Goal: Information Seeking & Learning: Understand process/instructions

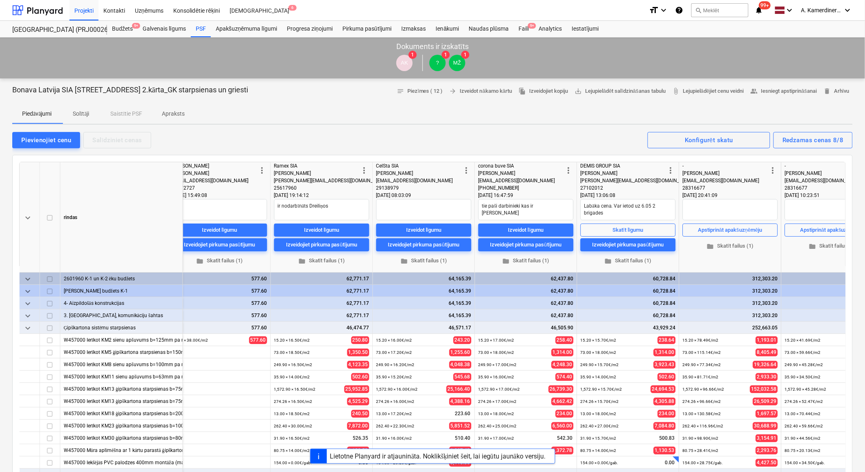
type textarea "x"
click at [34, 6] on div at bounding box center [37, 10] width 51 height 20
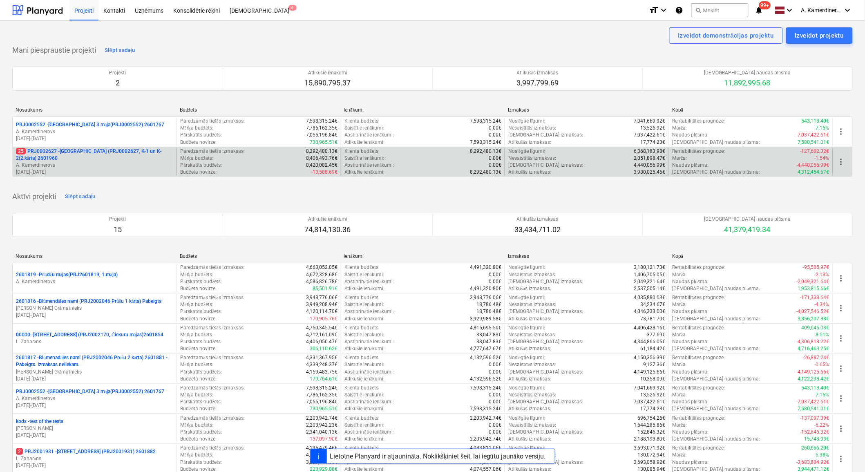
click at [63, 162] on p "A. Kamerdinerovs" at bounding box center [94, 165] width 157 height 7
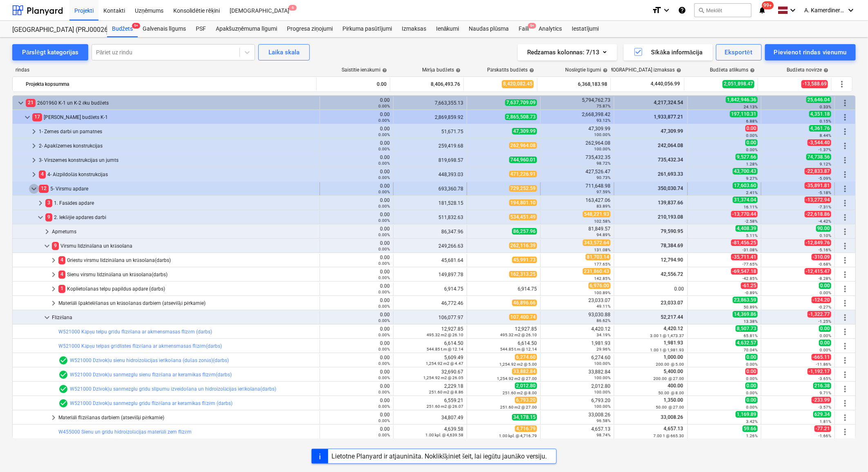
click at [34, 189] on span "keyboard_arrow_down" at bounding box center [34, 189] width 10 height 10
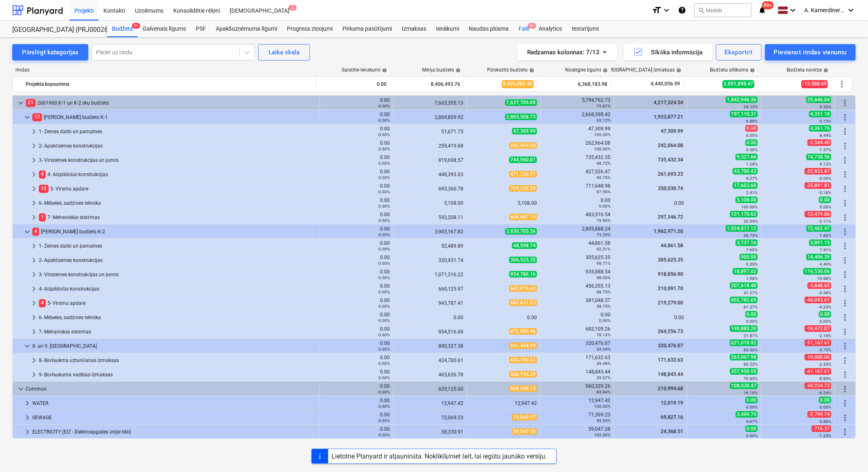
click at [524, 35] on div "Faili 9+" at bounding box center [524, 29] width 20 height 16
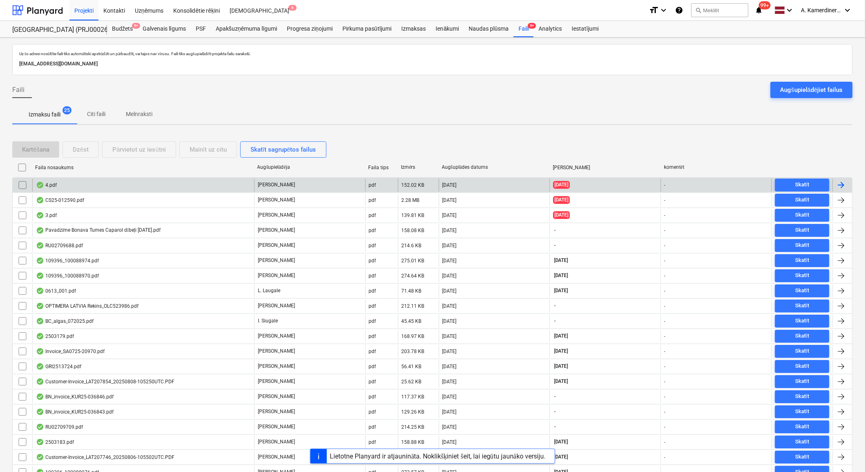
click at [274, 181] on p "B. [GEOGRAPHIC_DATA]" at bounding box center [276, 184] width 37 height 7
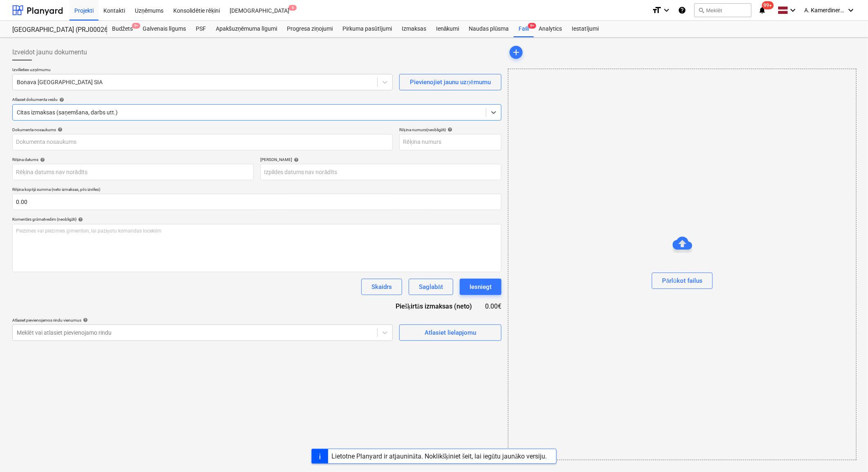
type input "4.pdf"
type input "02 Jul 2025"
type input "01 Aug 2025"
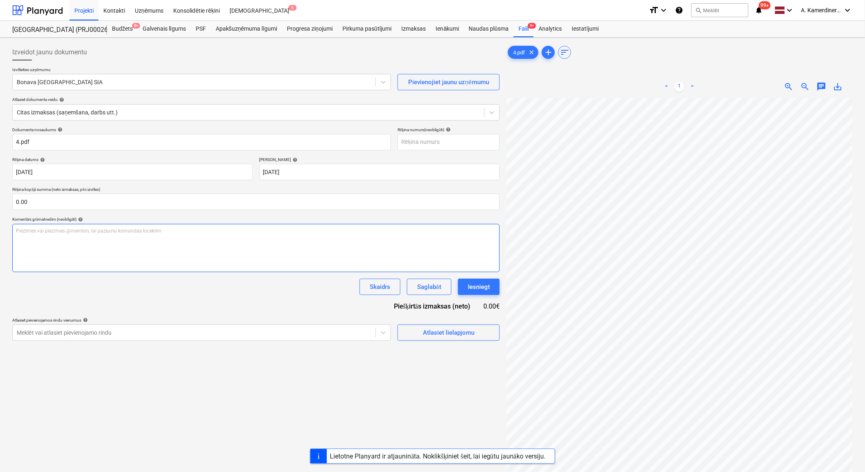
scroll to position [72, 22]
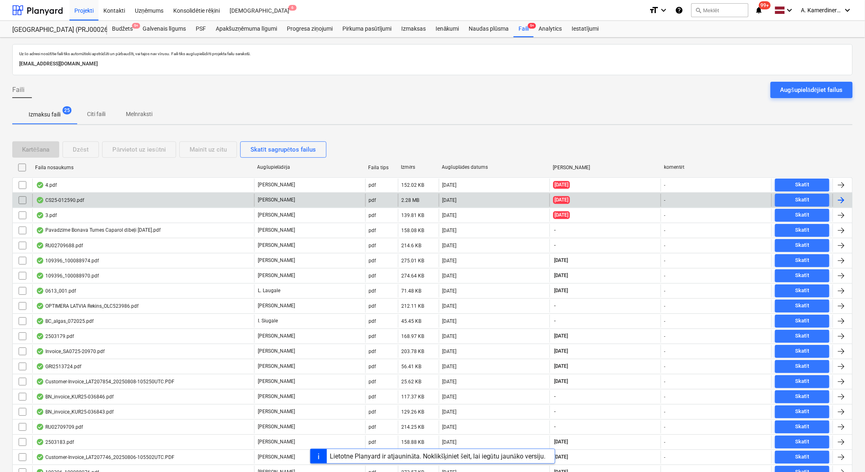
click at [119, 196] on div "CS25-012590.pdf" at bounding box center [143, 200] width 222 height 13
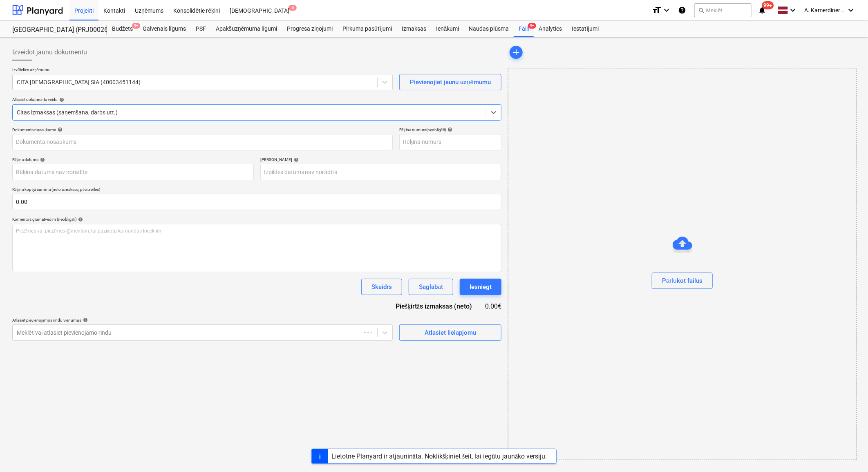
type input "CS25-012590.pdf"
type input "12 Aug 2025"
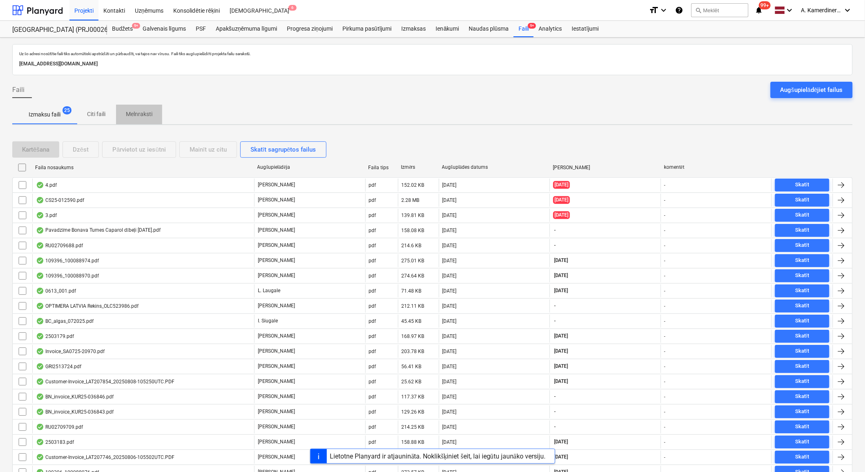
click at [136, 113] on p "Melnraksti" at bounding box center [139, 114] width 27 height 9
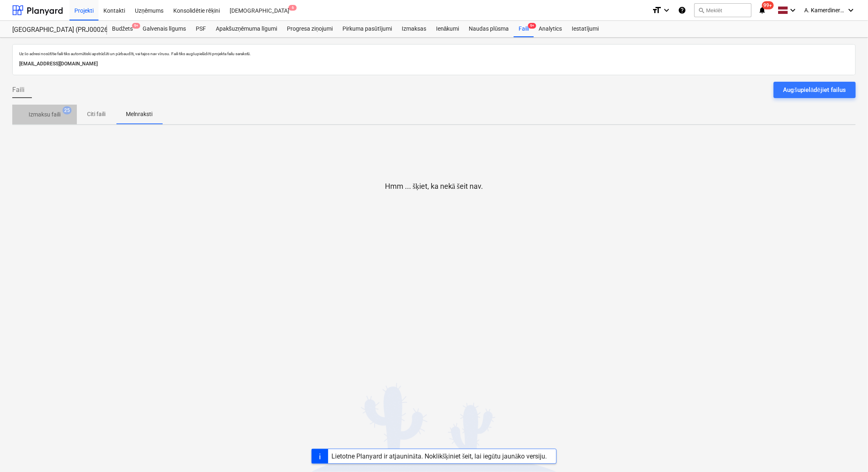
click at [46, 112] on p "Izmaksu faili" at bounding box center [45, 114] width 32 height 9
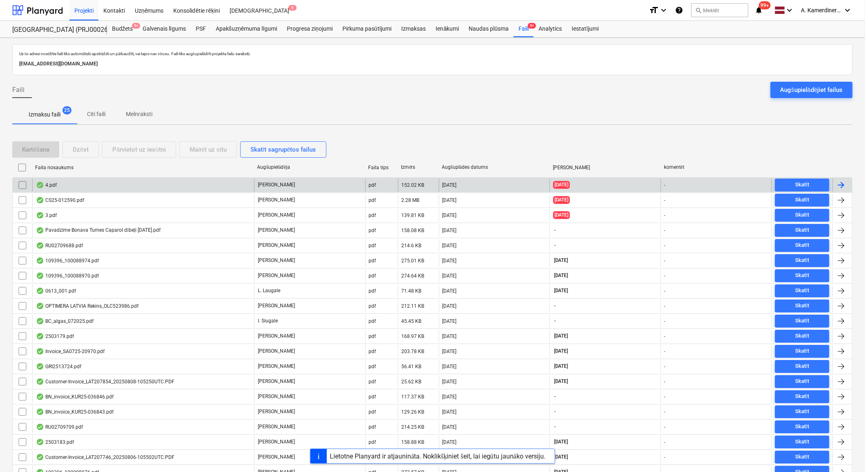
scroll to position [113, 0]
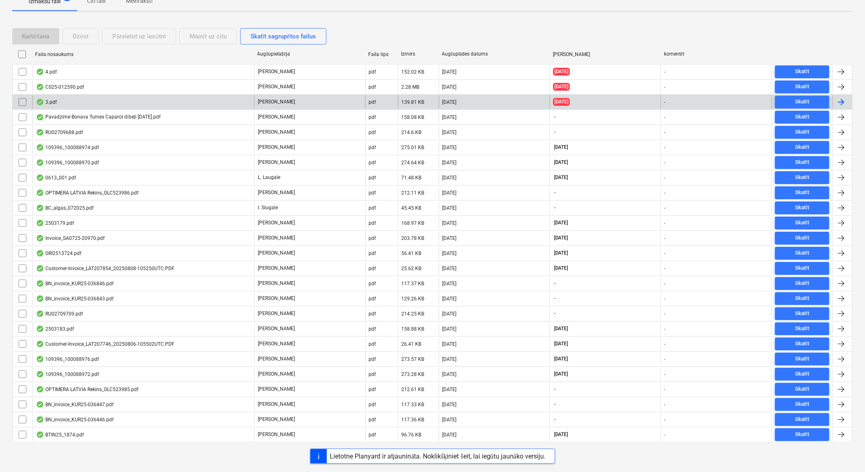
click at [109, 105] on div "3.pdf" at bounding box center [143, 102] width 222 height 13
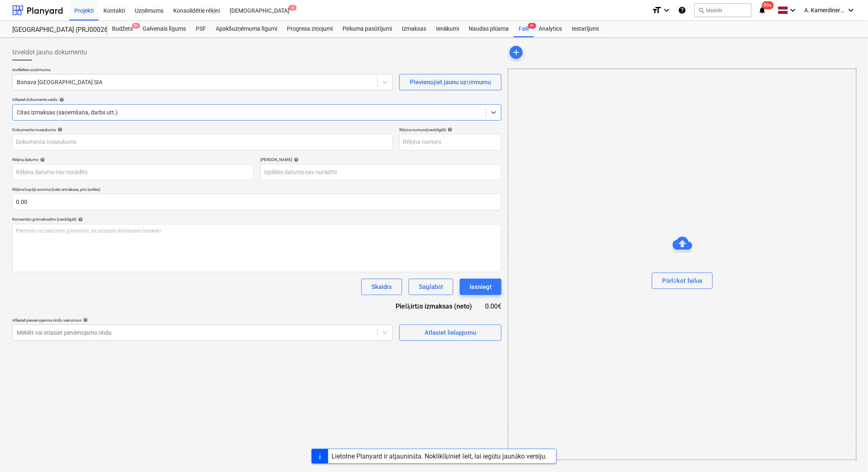
type input "RIKOLV2X"
type input "02 Jul 2025"
type input "01 Aug 2025"
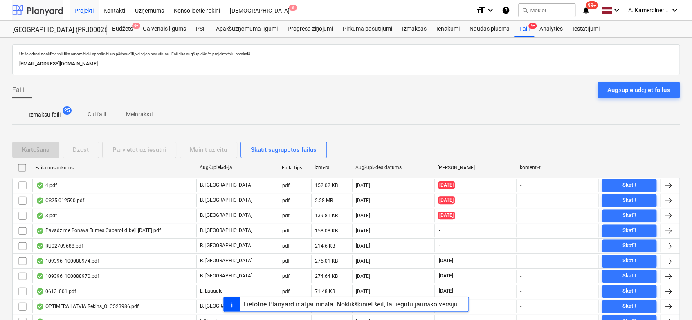
click at [49, 10] on div at bounding box center [37, 10] width 51 height 20
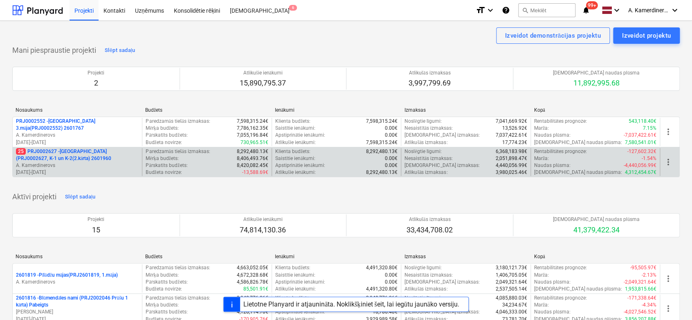
click at [48, 156] on p "25 PRJ0002627 - [GEOGRAPHIC_DATA] (PRJ0002627, K-1 un K-2(2.kārta) 2601960" at bounding box center [77, 155] width 123 height 14
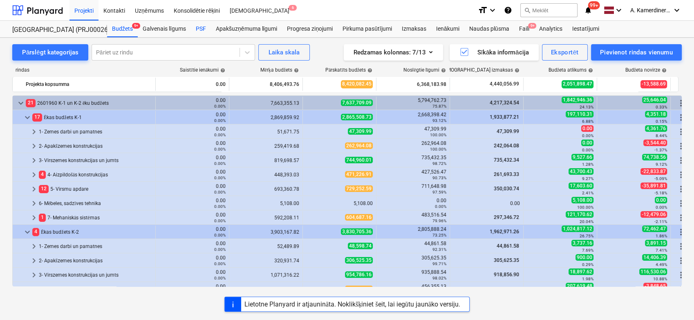
click at [201, 31] on div "PSF" at bounding box center [201, 29] width 20 height 16
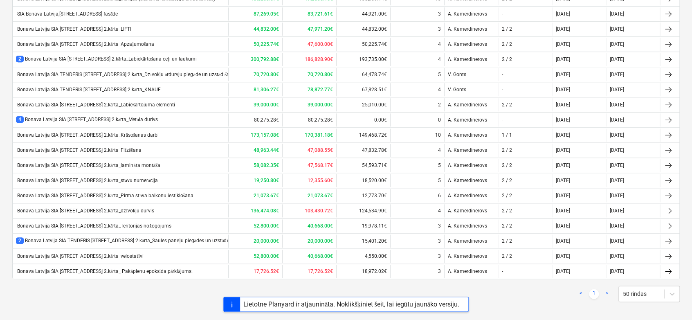
scroll to position [401, 0]
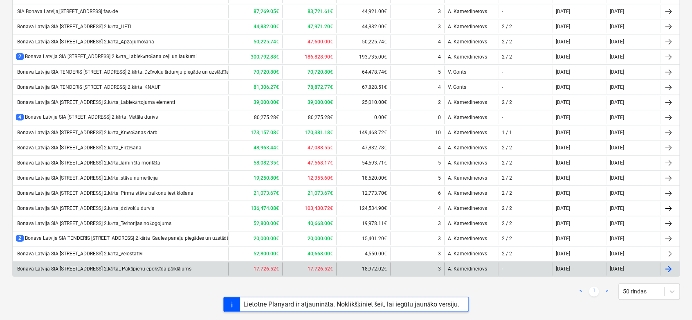
click at [166, 266] on div "Bonava Latvija SIA [STREET_ADDRESS] 2.kārta_ Pakāpienu epoksīda pārklājums." at bounding box center [104, 269] width 177 height 6
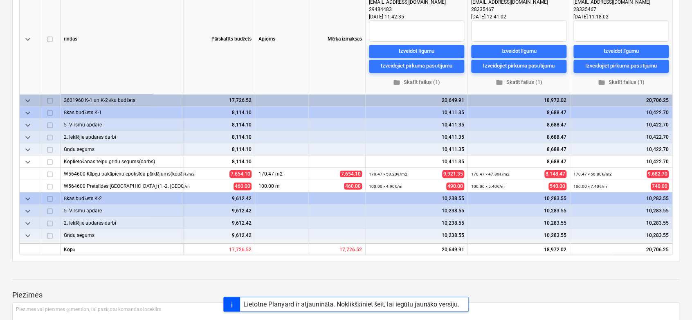
scroll to position [136, 0]
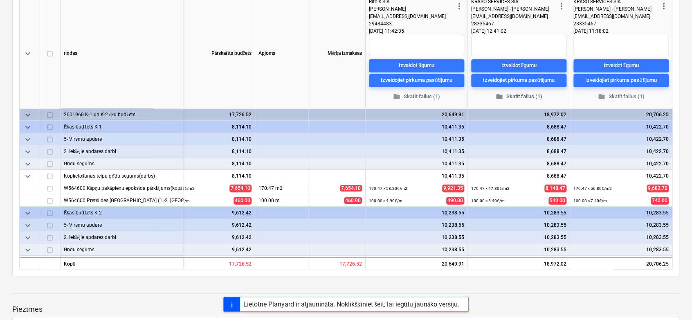
click at [513, 94] on span "folder Skatīt failus (1)" at bounding box center [518, 96] width 89 height 9
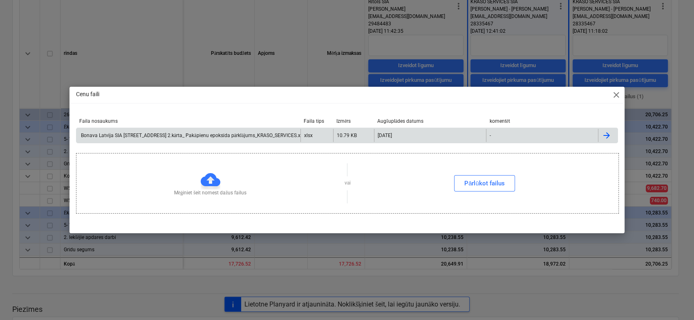
click at [210, 134] on div "Bonava Latvija SIA [STREET_ADDRESS] 2.kārta_ Pakāpienu epoksīda pārklājums_KRAS…" at bounding box center [193, 135] width 227 height 6
click at [660, 37] on div "Cenu faili close Faila nosaukums Faila tips Izmērs Augšuplādes datums komentēt …" at bounding box center [347, 160] width 694 height 320
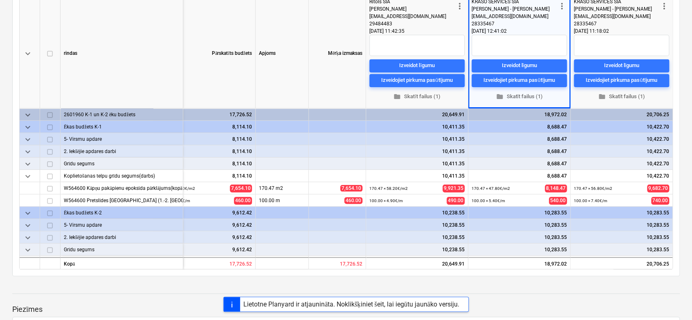
scroll to position [0, 0]
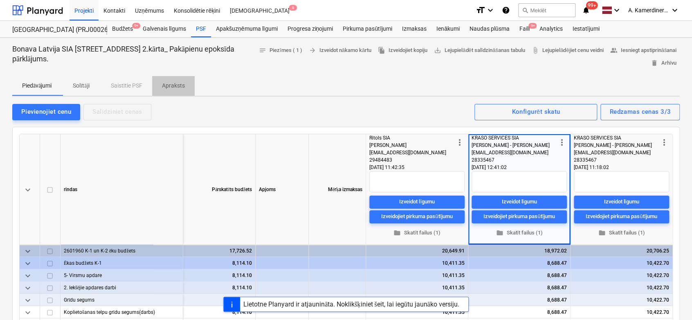
click at [177, 85] on p "Apraksts" at bounding box center [173, 85] width 23 height 9
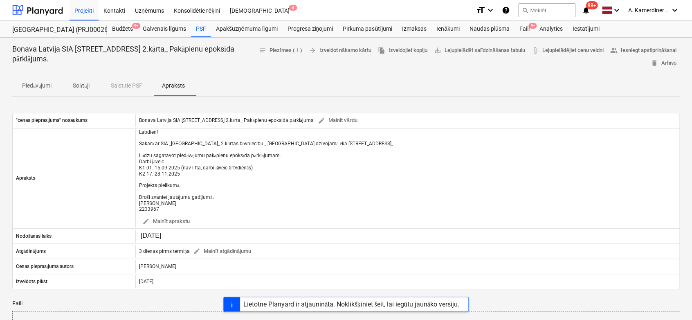
click at [81, 82] on p "Solītāji" at bounding box center [81, 85] width 20 height 9
type textarea "x"
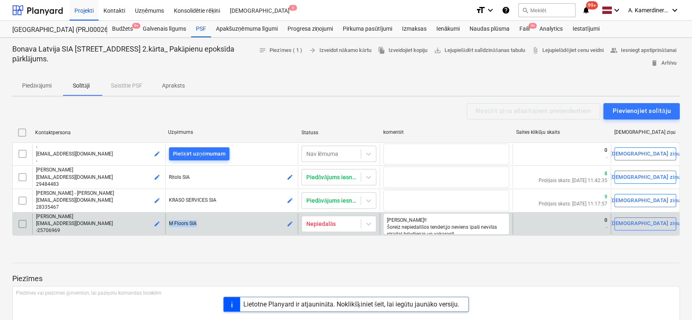
drag, startPoint x: 199, startPoint y: 221, endPoint x: 168, endPoint y: 220, distance: 30.7
click at [169, 220] on p "M Floors SIA" at bounding box center [232, 223] width 126 height 7
click at [421, 219] on textarea "[PERSON_NAME]!! Šoreiz nepiedalīšos tenderī,jo neviens īpaši nevēlās strādat br…" at bounding box center [446, 223] width 126 height 21
drag, startPoint x: 454, startPoint y: 227, endPoint x: 396, endPoint y: 232, distance: 57.8
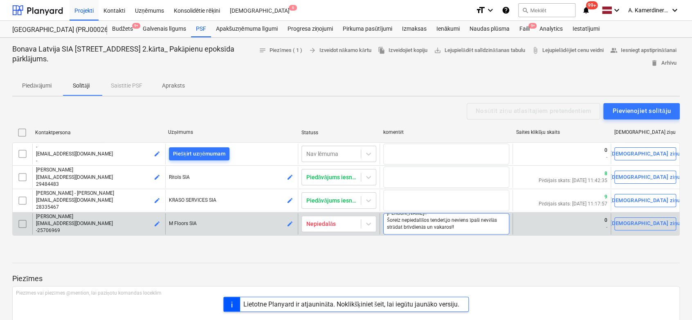
click at [401, 229] on textarea "[PERSON_NAME]!! Šoreiz nepiedalīšos tenderī,jo neviens īpaši nevēlās strādat br…" at bounding box center [446, 223] width 126 height 21
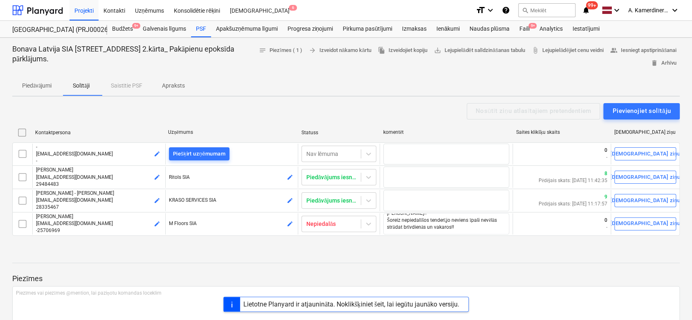
click at [178, 87] on p "Apraksts" at bounding box center [173, 85] width 23 height 9
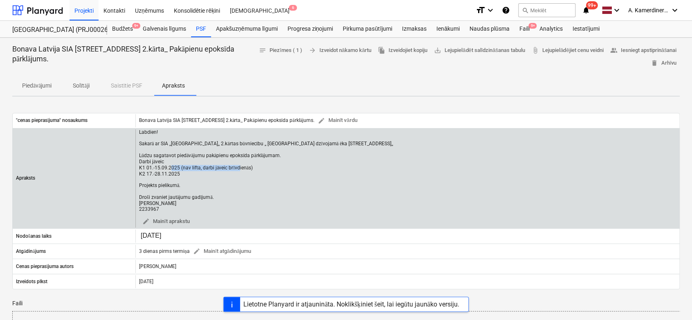
drag, startPoint x: 182, startPoint y: 165, endPoint x: 249, endPoint y: 167, distance: 66.7
click at [249, 167] on div "Labdien! Sakarā ar SIA ,,[GEOGRAPHIC_DATA],, 2.kārtas būvniecību ,, [GEOGRAPHIC…" at bounding box center [266, 170] width 254 height 83
drag, startPoint x: 249, startPoint y: 167, endPoint x: 219, endPoint y: 180, distance: 32.4
click at [219, 180] on div "Labdien! Sakarā ar SIA ,,[GEOGRAPHIC_DATA],, 2.kārtas būvniecību ,, [GEOGRAPHIC…" at bounding box center [266, 170] width 254 height 83
drag, startPoint x: 257, startPoint y: 166, endPoint x: 204, endPoint y: 168, distance: 52.8
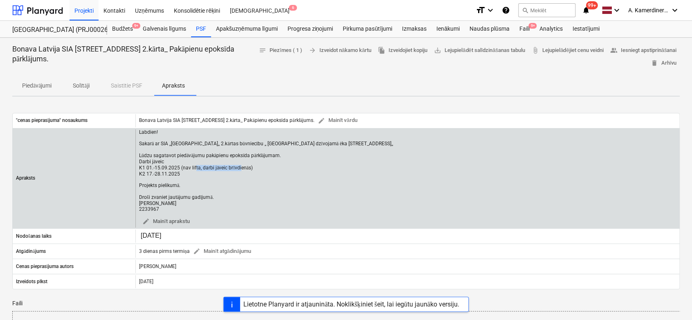
click at [204, 168] on div "Labdien! Sakarā ar SIA ,,[GEOGRAPHIC_DATA],, 2.kārtas būvniecību ,, [GEOGRAPHIC…" at bounding box center [266, 170] width 254 height 83
drag, startPoint x: 204, startPoint y: 168, endPoint x: 200, endPoint y: 174, distance: 7.0
click at [203, 177] on div "Labdien! Sakarā ar SIA ,,[GEOGRAPHIC_DATA],, 2.kārtas būvniecību ,, [GEOGRAPHIC…" at bounding box center [266, 170] width 254 height 83
drag, startPoint x: 183, startPoint y: 166, endPoint x: 248, endPoint y: 169, distance: 65.5
click at [248, 169] on div "Labdien! Sakarā ar SIA ,,[GEOGRAPHIC_DATA],, 2.kārtas būvniecību ,, [GEOGRAPHIC…" at bounding box center [266, 170] width 254 height 83
